Goal: Information Seeking & Learning: Learn about a topic

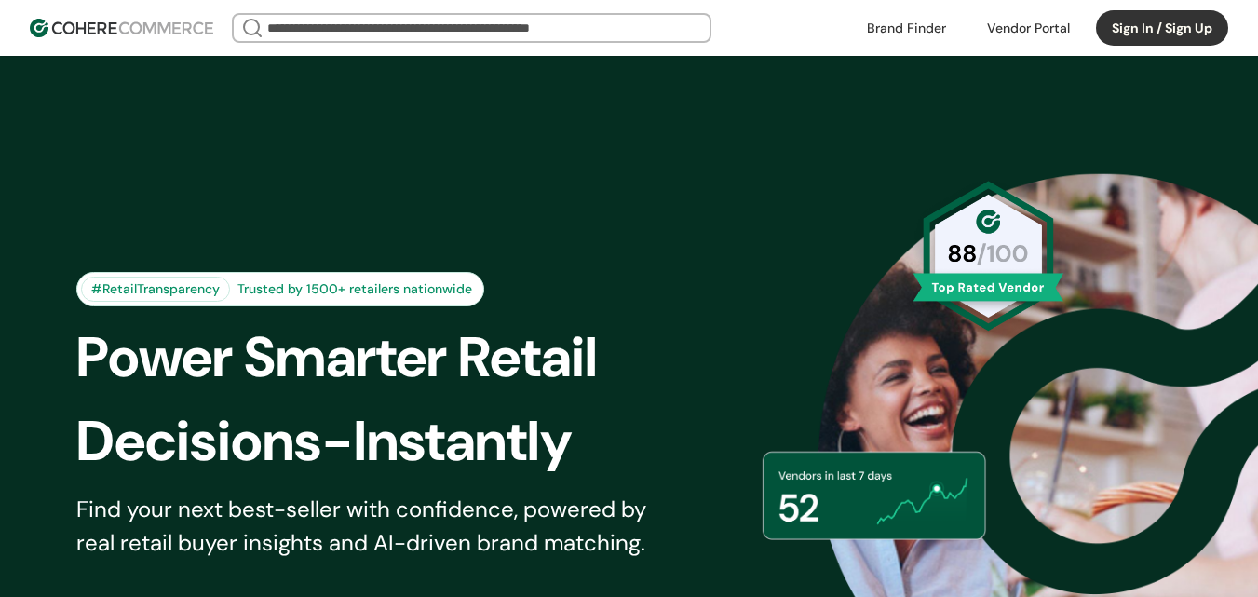
click at [1115, 28] on button "Sign In / Sign Up" at bounding box center [1162, 27] width 132 height 35
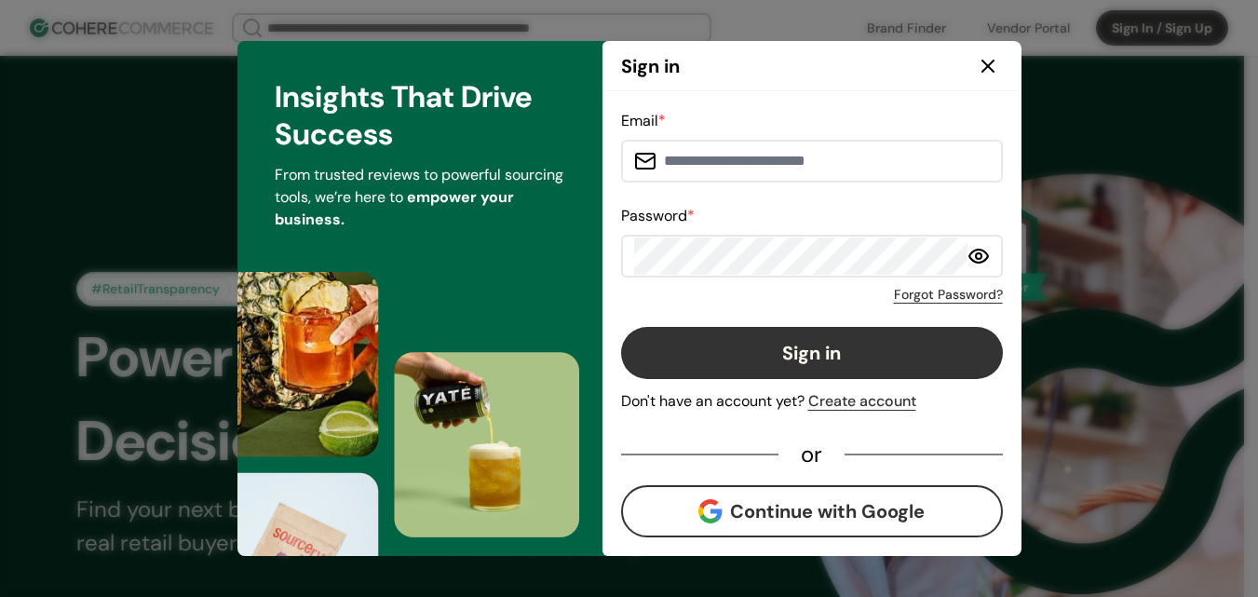
type input "**********"
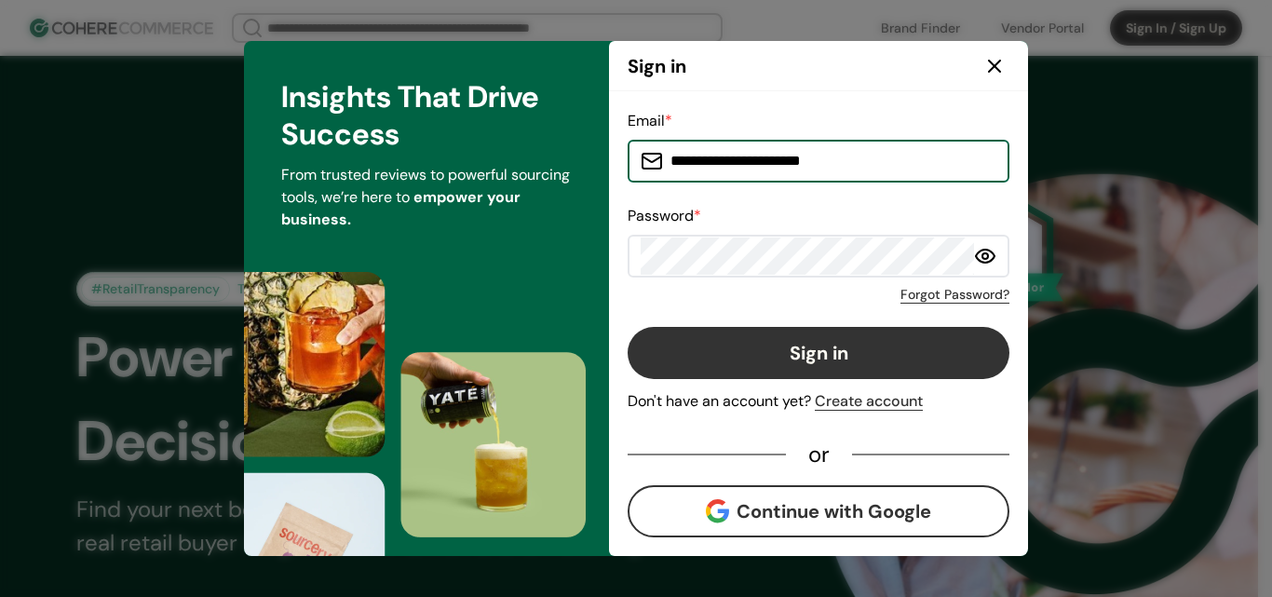
click at [1005, 66] on icon at bounding box center [994, 66] width 22 height 22
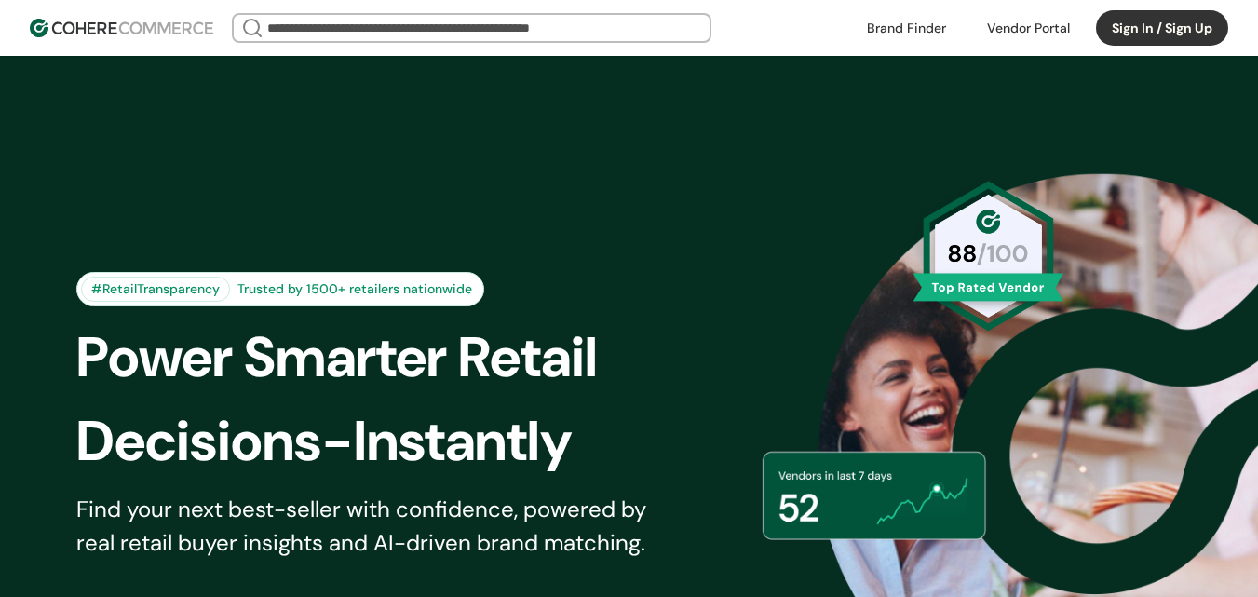
click at [861, 31] on link at bounding box center [906, 28] width 101 height 28
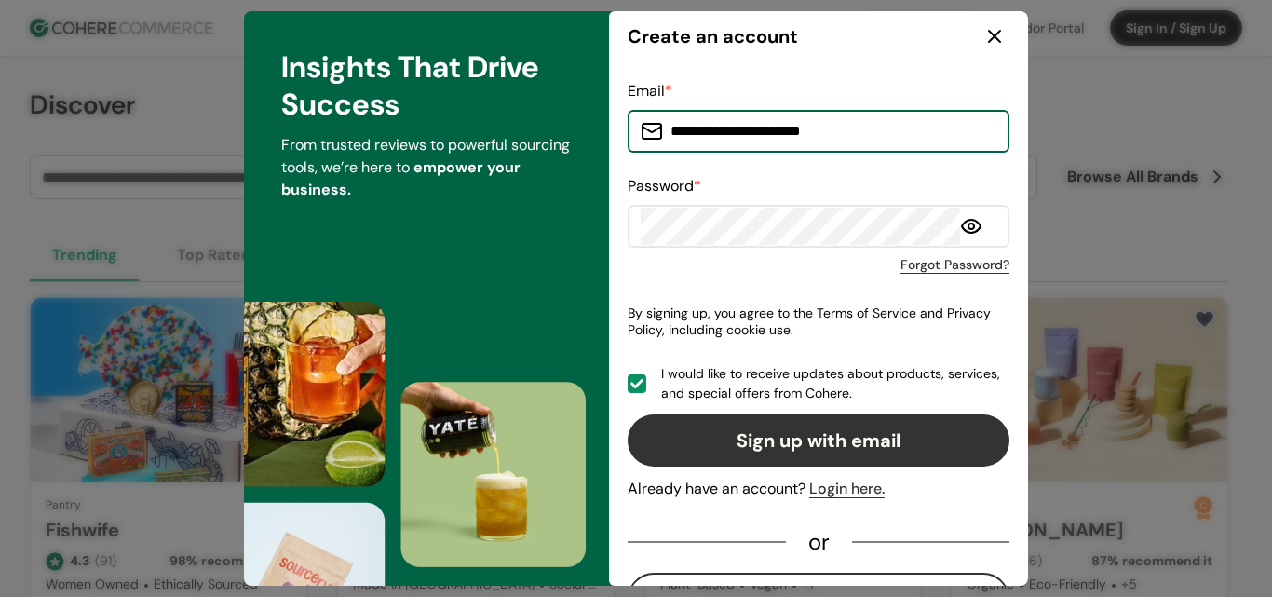
click at [990, 41] on icon at bounding box center [994, 36] width 22 height 22
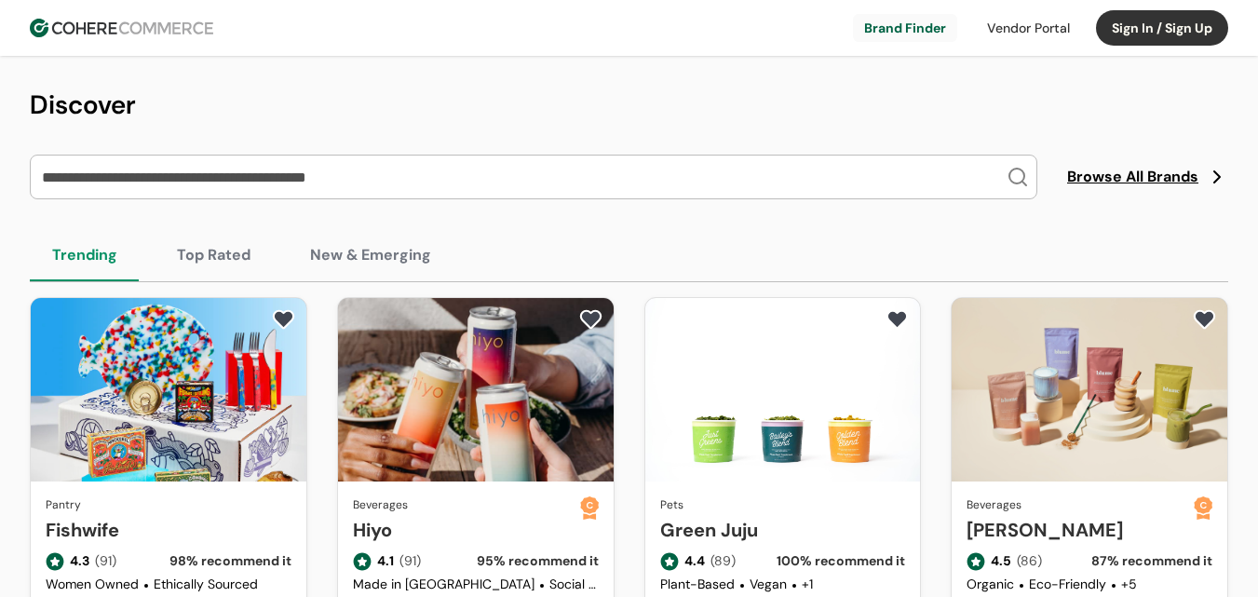
click at [309, 178] on input "search" at bounding box center [522, 176] width 968 height 43
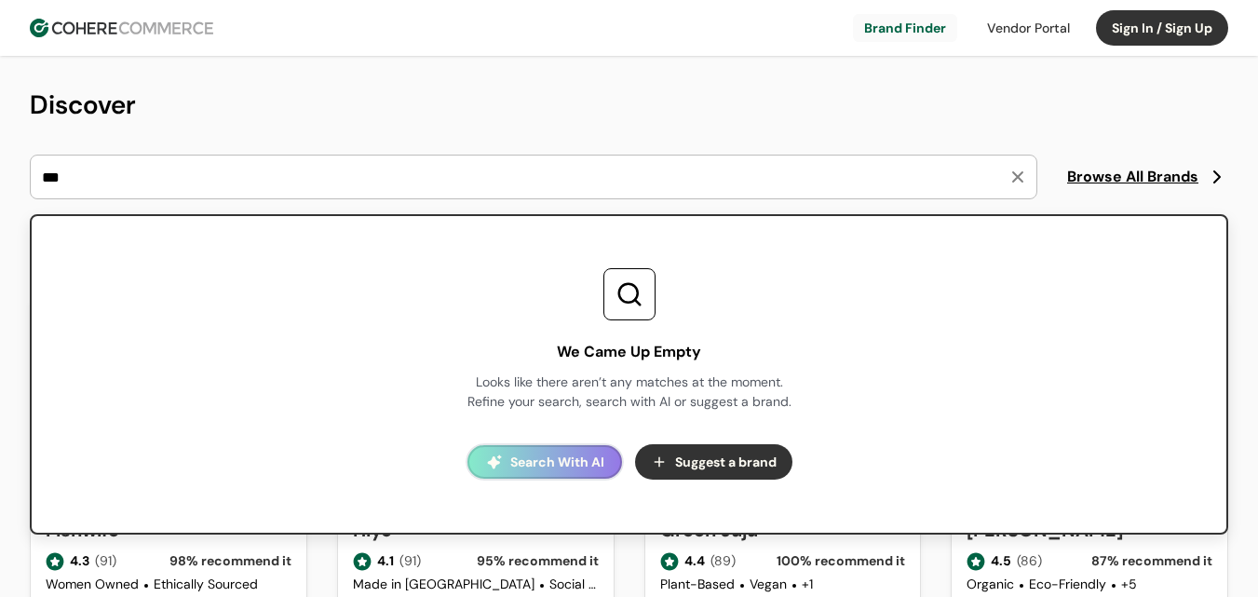
paste input "*"
type input "****"
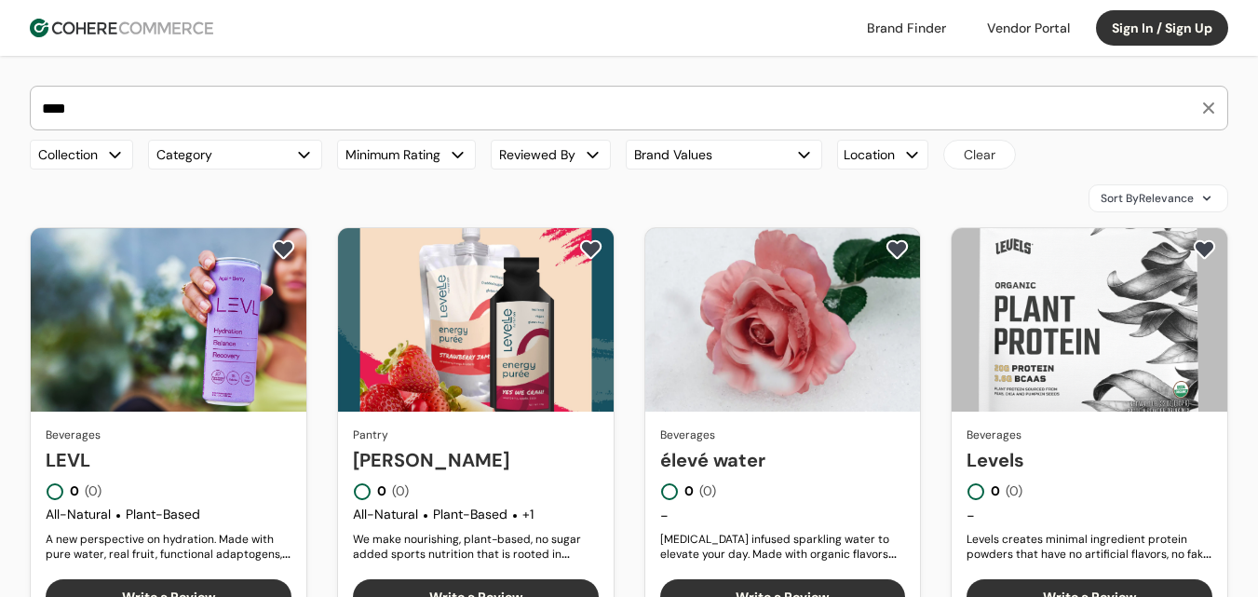
click at [184, 446] on link "LEVL" at bounding box center [169, 460] width 246 height 28
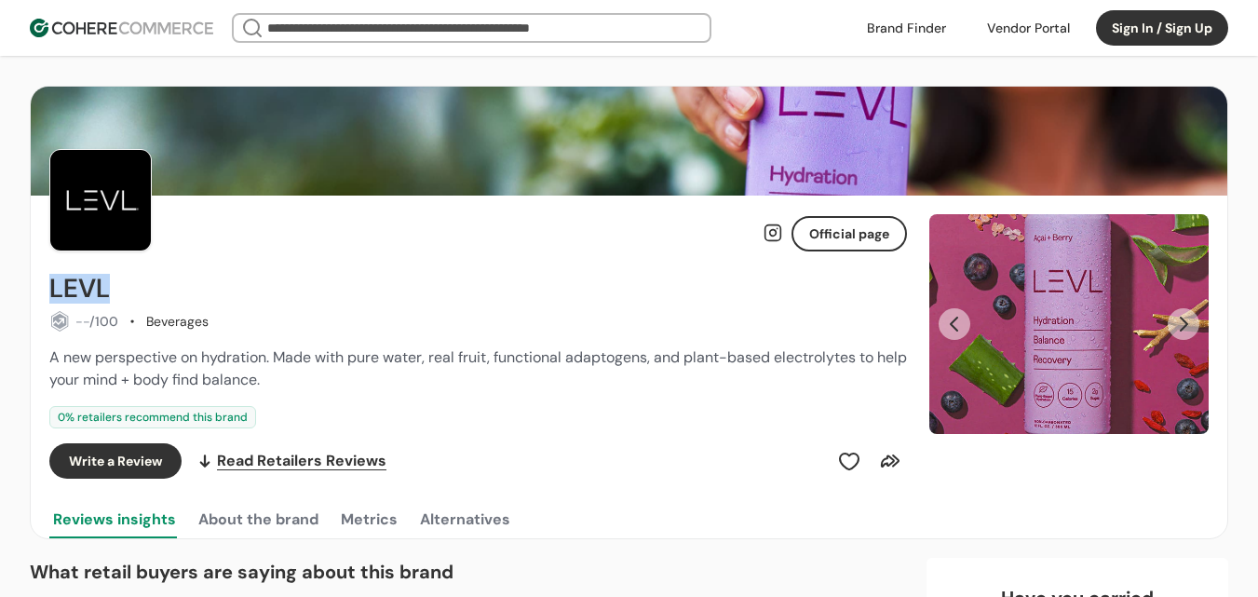
drag, startPoint x: 50, startPoint y: 291, endPoint x: 159, endPoint y: 293, distance: 109.0
click at [159, 293] on div "LEVL" at bounding box center [478, 289] width 858 height 30
copy h2 "LEVL"
click at [1184, 315] on button "Next Slide" at bounding box center [1184, 324] width 32 height 32
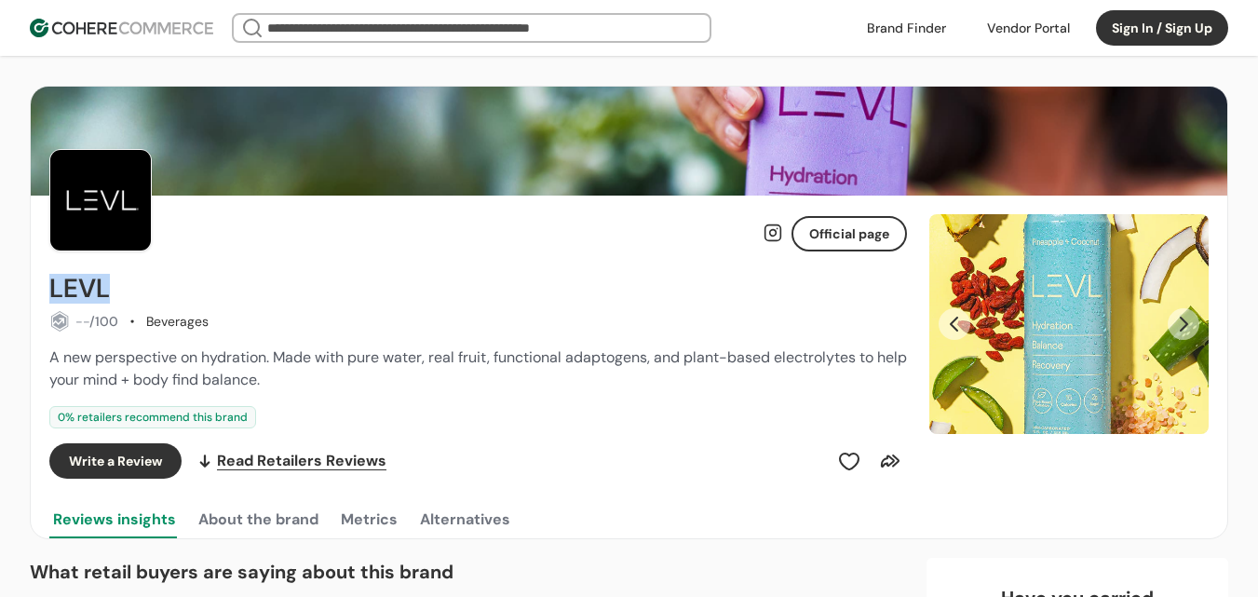
click at [1184, 318] on button "Next Slide" at bounding box center [1184, 324] width 32 height 32
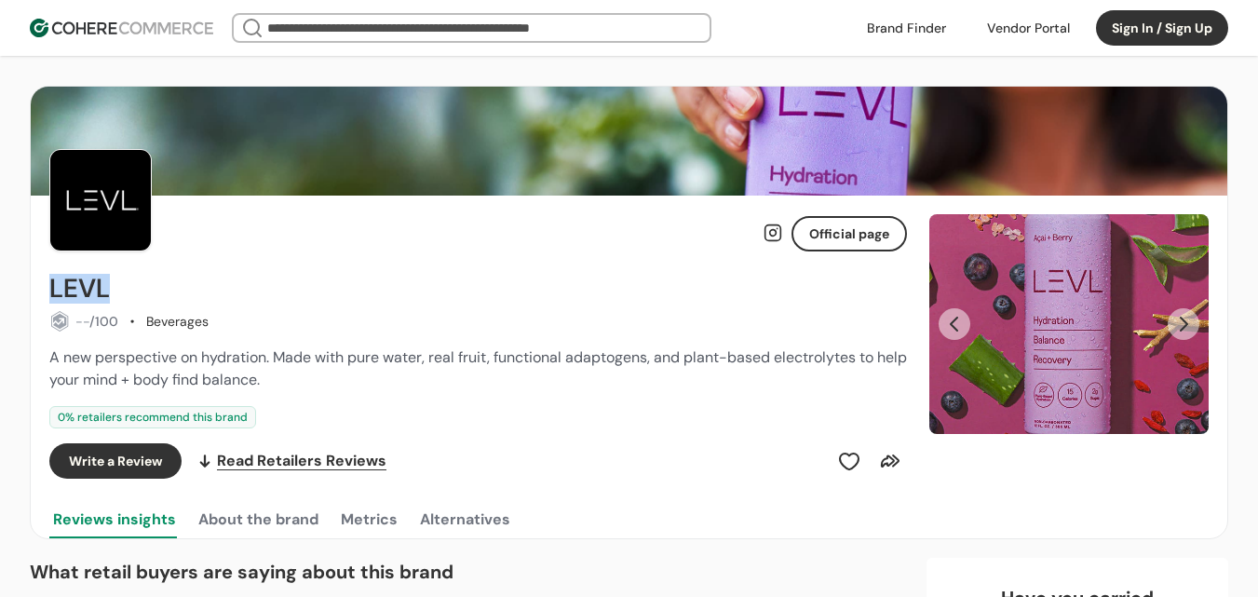
click at [1184, 318] on button "Next Slide" at bounding box center [1184, 324] width 32 height 32
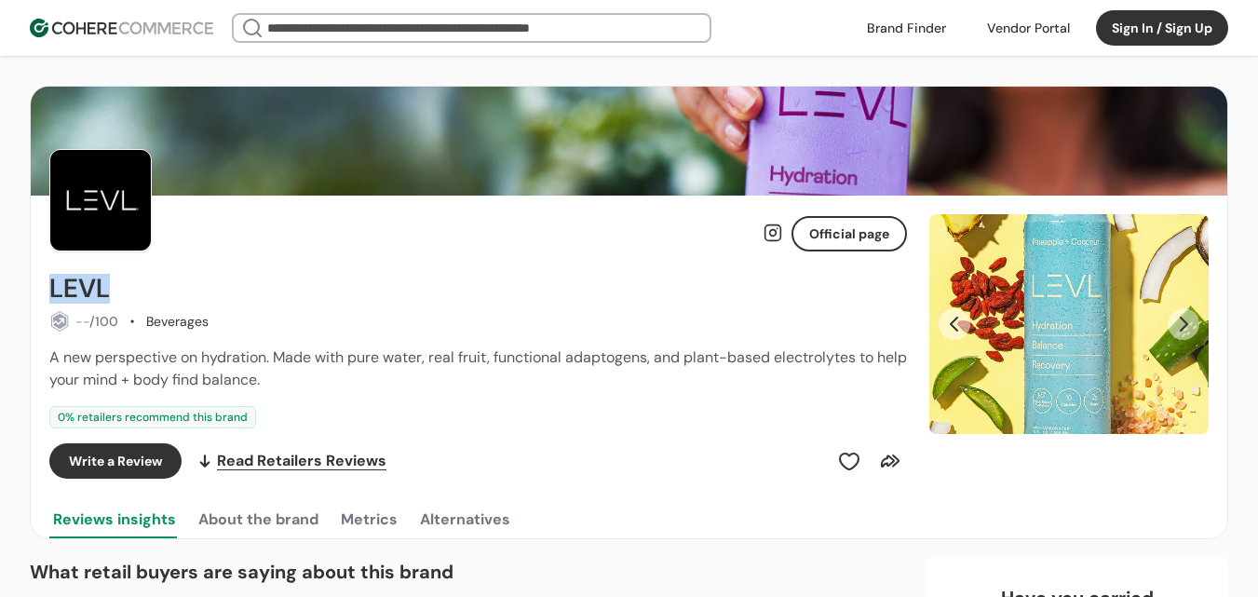
click at [1184, 318] on button "Next Slide" at bounding box center [1184, 324] width 32 height 32
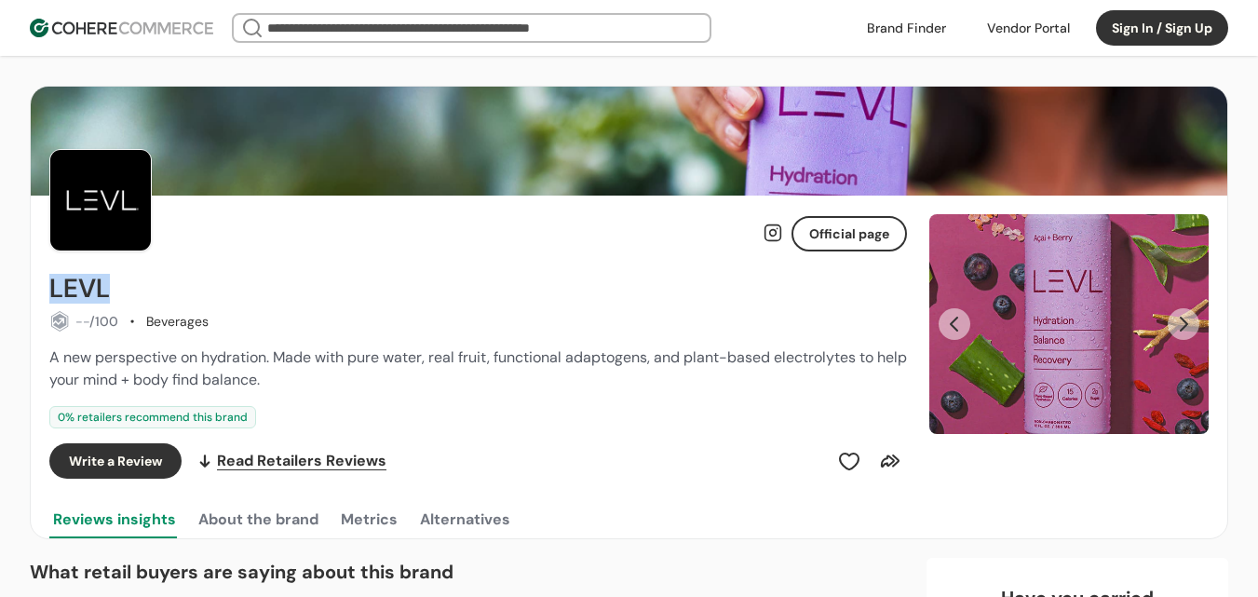
click at [1184, 318] on button "Next Slide" at bounding box center [1184, 324] width 32 height 32
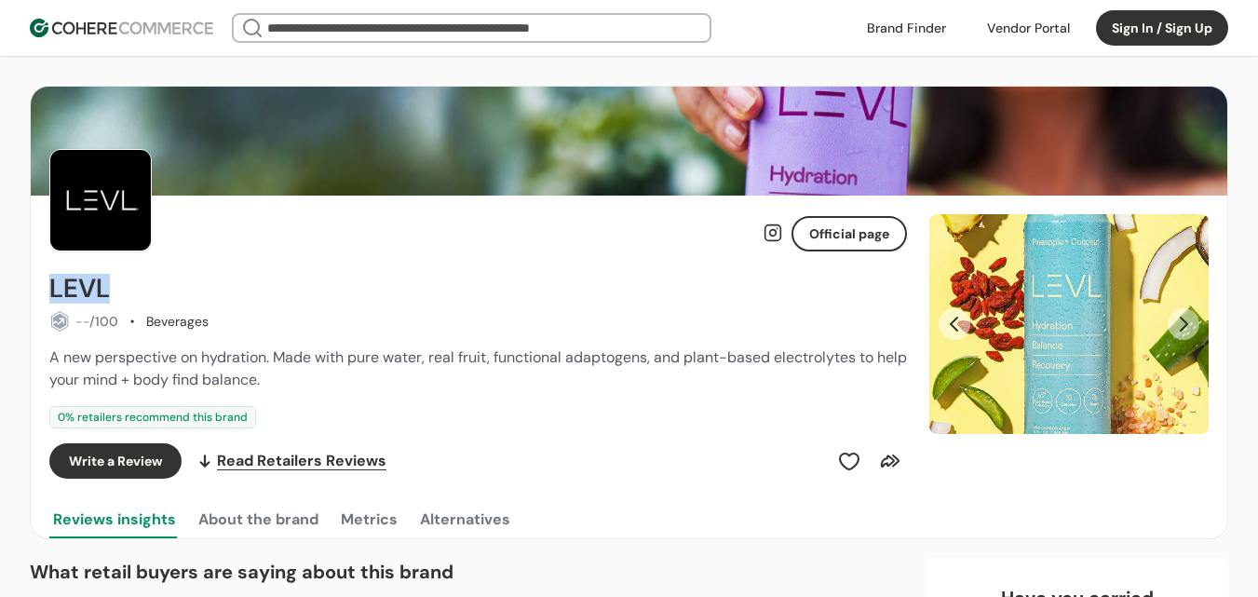
click at [1184, 318] on button "Next Slide" at bounding box center [1184, 324] width 32 height 32
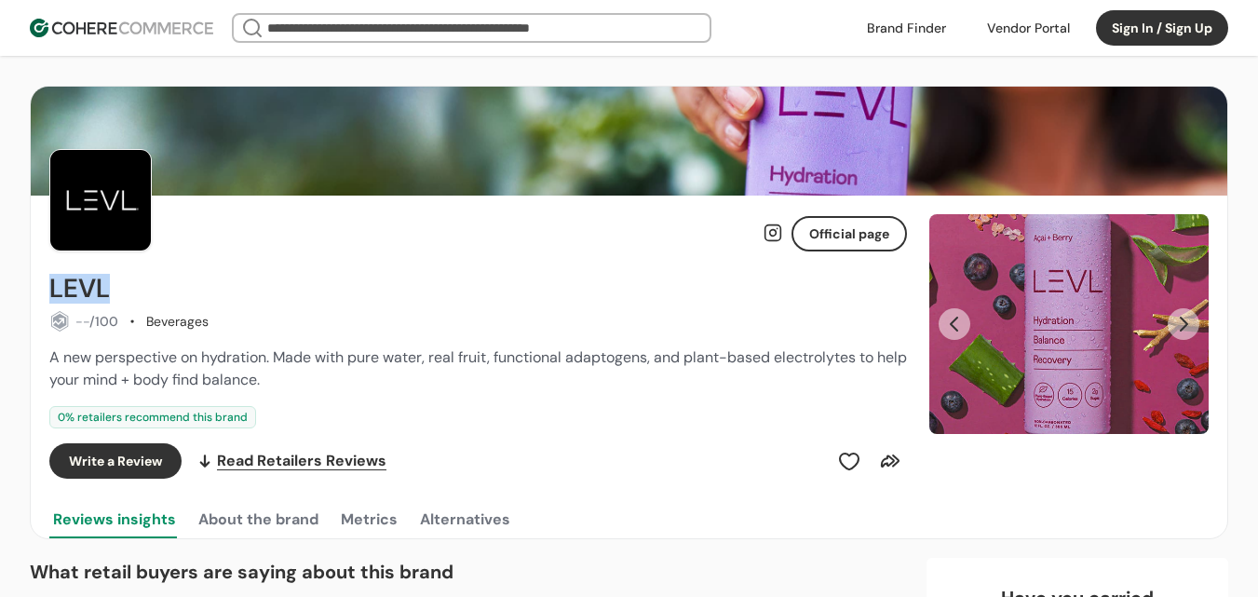
copy h2 "LEVL"
click at [1169, 321] on button "Next Slide" at bounding box center [1184, 324] width 32 height 32
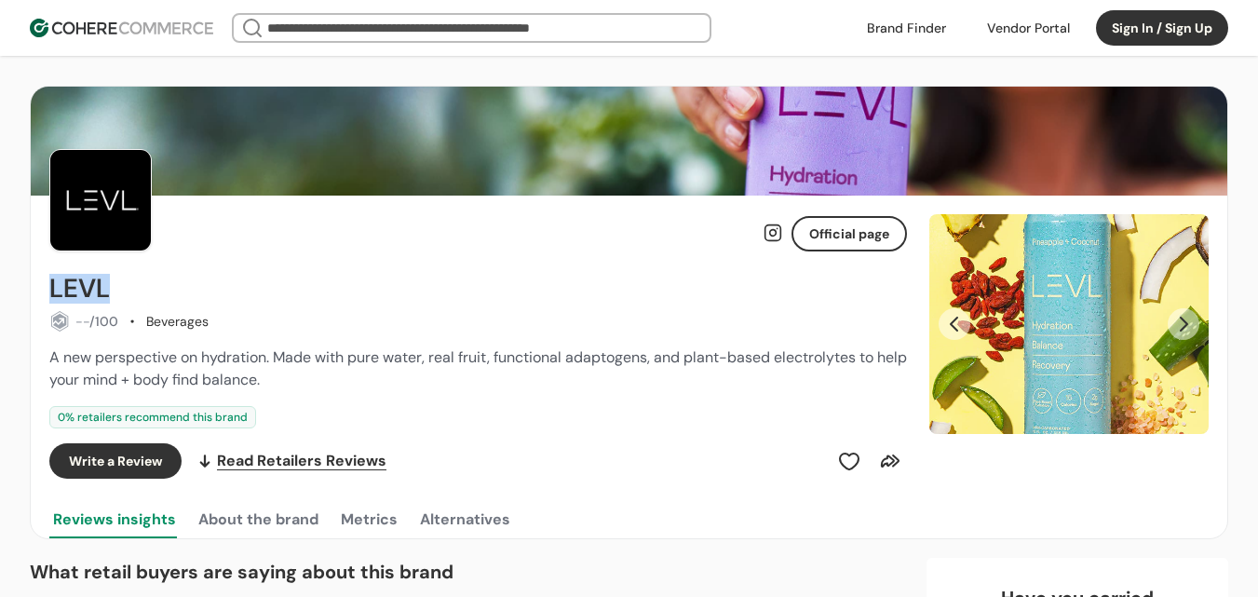
drag, startPoint x: 947, startPoint y: 319, endPoint x: 1003, endPoint y: 305, distance: 57.6
click at [952, 318] on button "Previous Slide" at bounding box center [955, 324] width 32 height 32
